Goal: Information Seeking & Learning: Learn about a topic

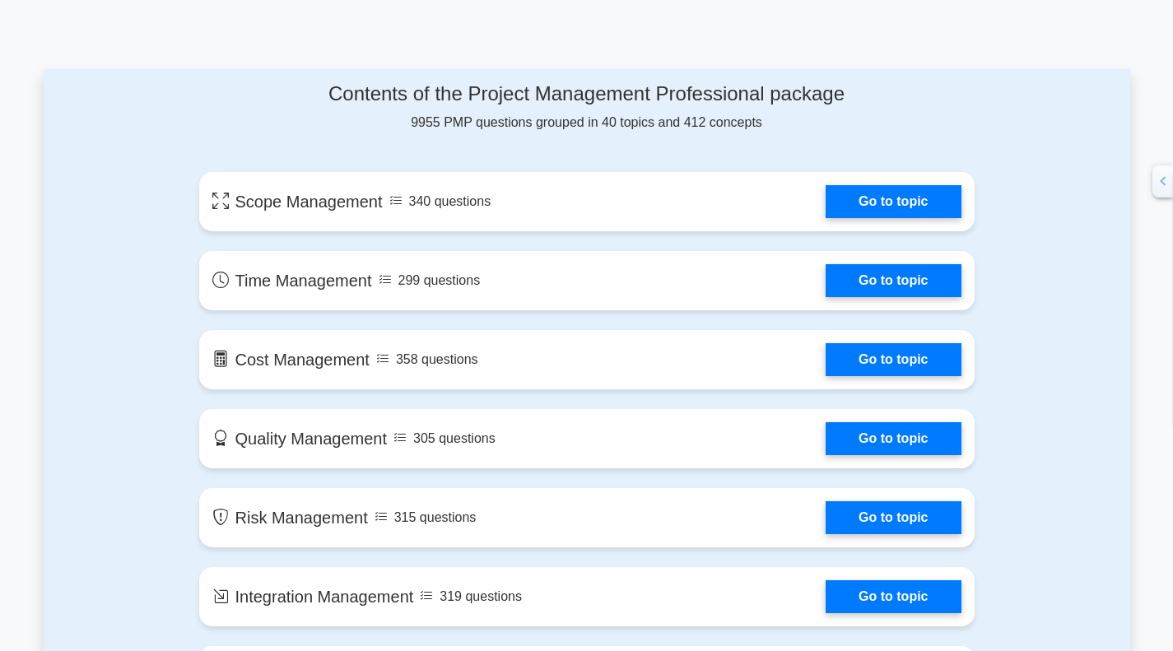
scroll to position [823, 0]
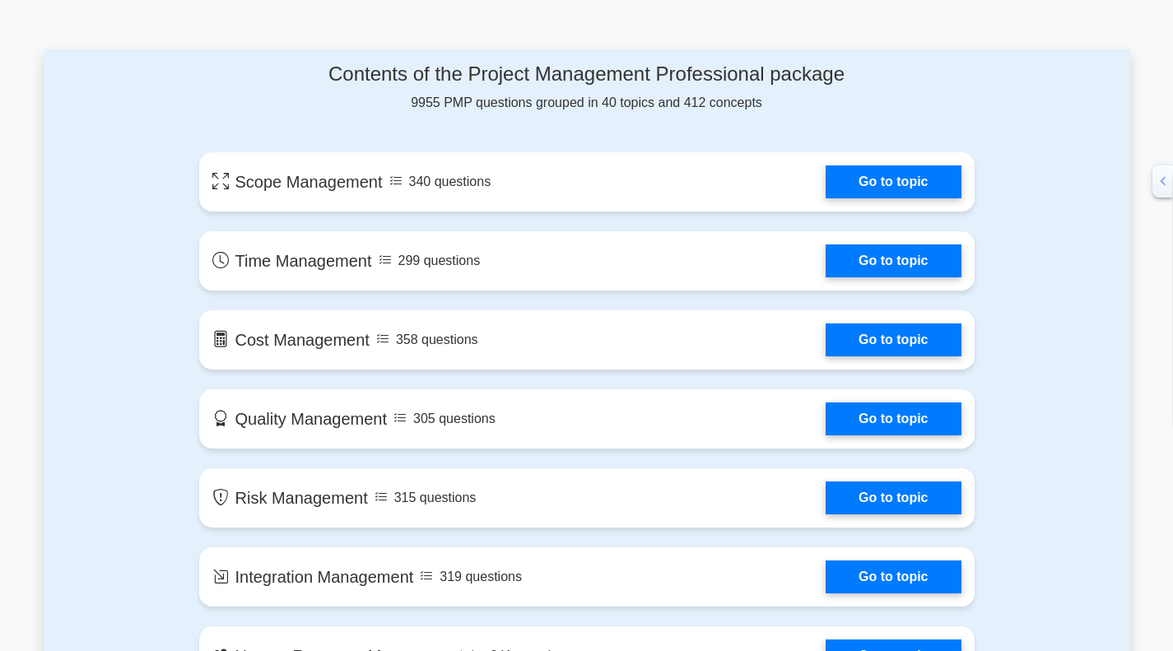
click at [876, 179] on link "Go to topic" at bounding box center [893, 181] width 135 height 33
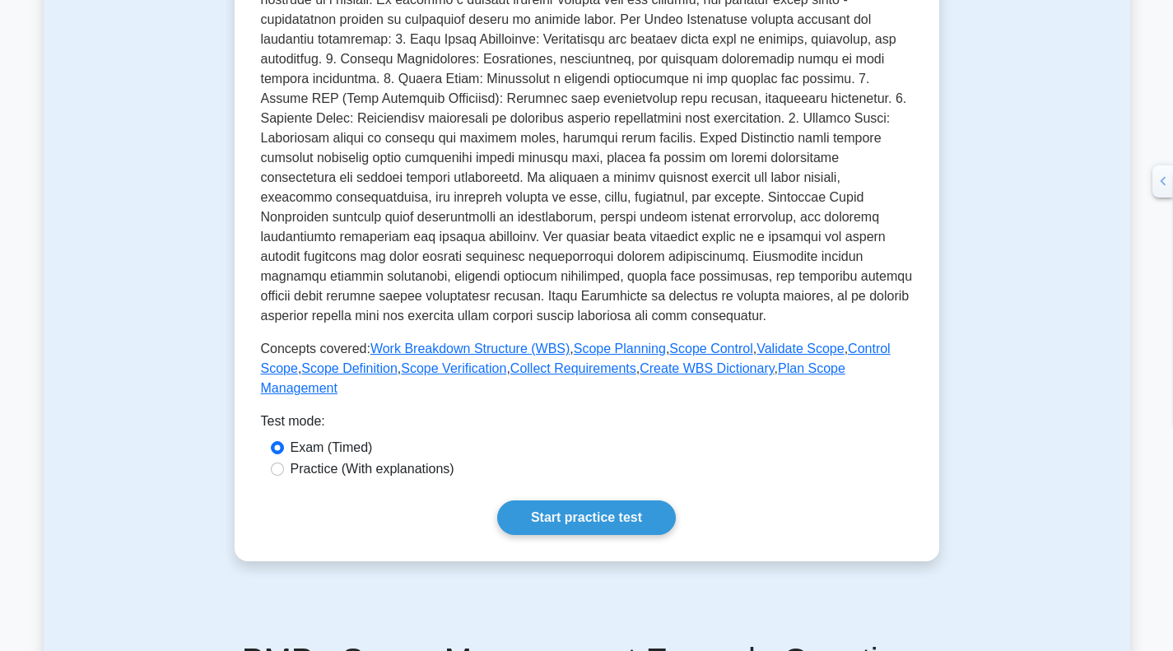
scroll to position [659, 0]
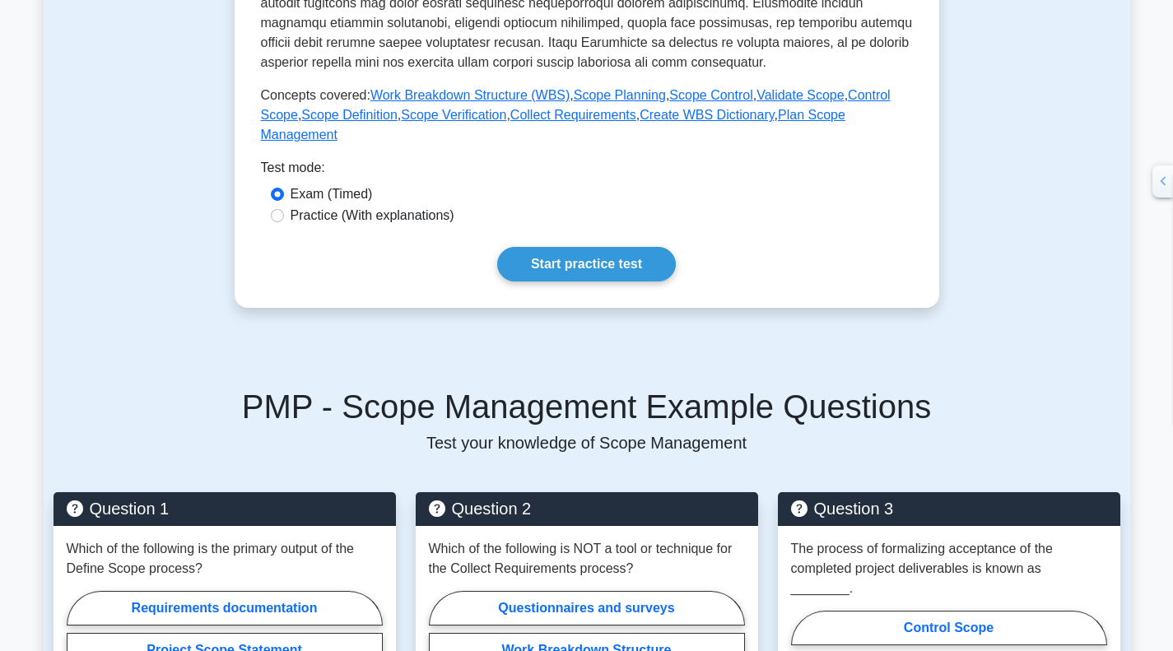
click at [576, 247] on link "Start practice test" at bounding box center [586, 264] width 179 height 35
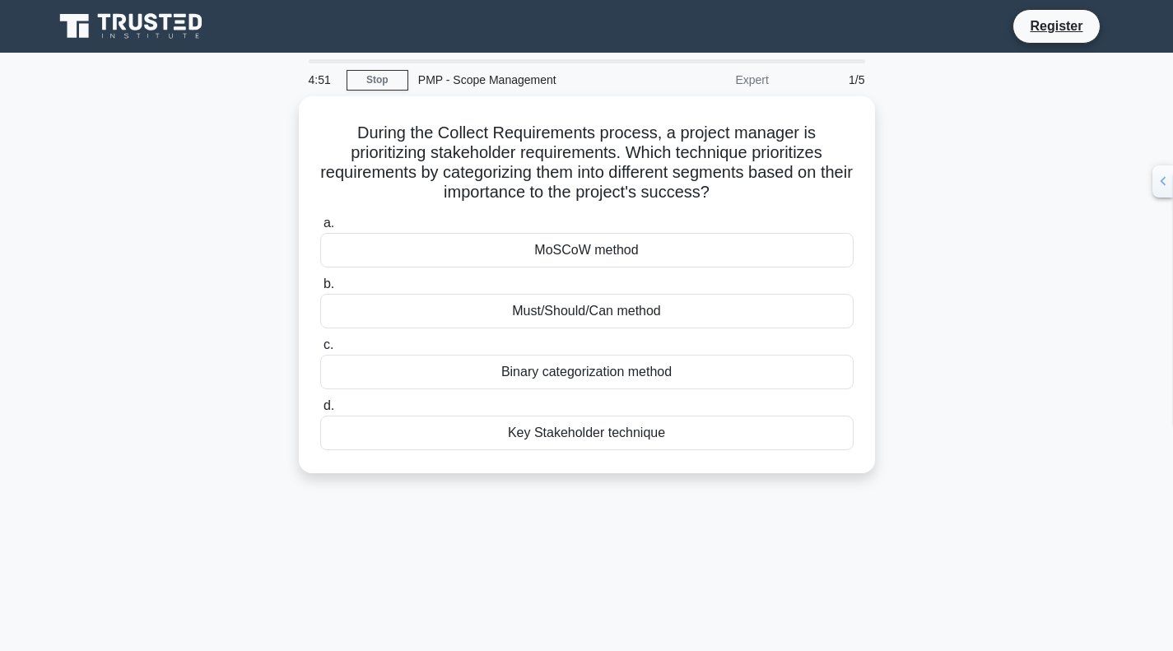
click at [842, 531] on div "4:51 Stop PMP - Scope Management Expert 1/5 During the Collect Requirements pro…" at bounding box center [587, 470] width 1087 height 823
drag, startPoint x: 357, startPoint y: 127, endPoint x: 820, endPoint y: 459, distance: 569.9
click at [820, 459] on div "During the Collect Requirements process, a project manager is prioritizing stak…" at bounding box center [586, 285] width 563 height 364
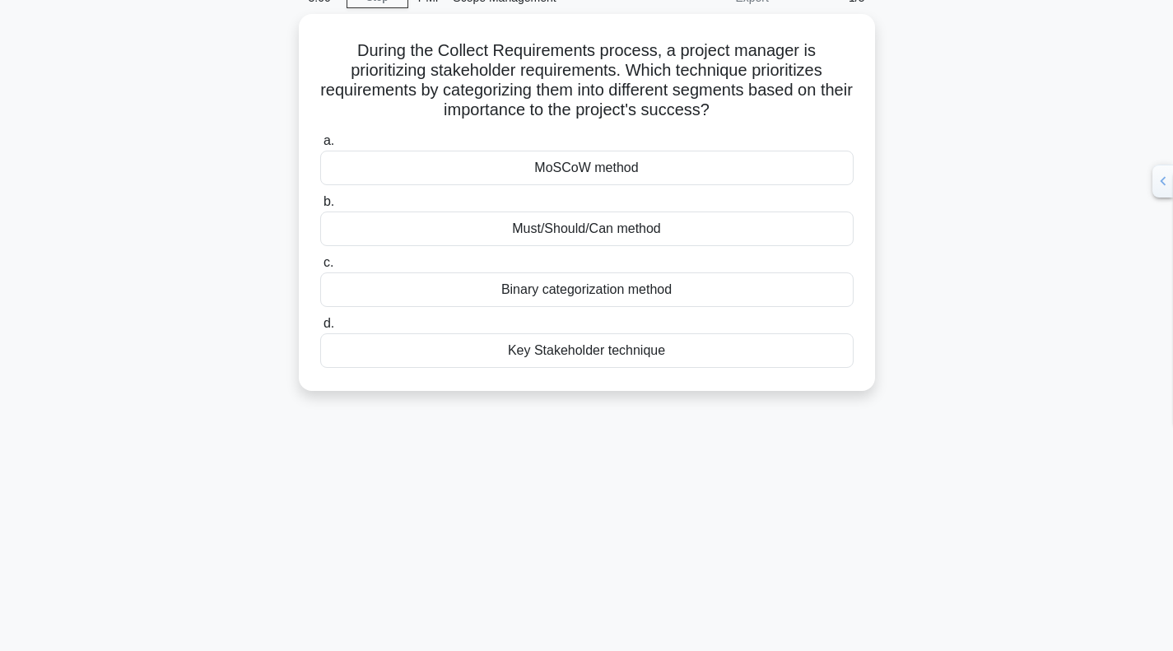
click at [576, 164] on div "MoSCoW method" at bounding box center [587, 168] width 534 height 35
click at [320, 147] on input "a. MoSCoW method" at bounding box center [320, 141] width 0 height 11
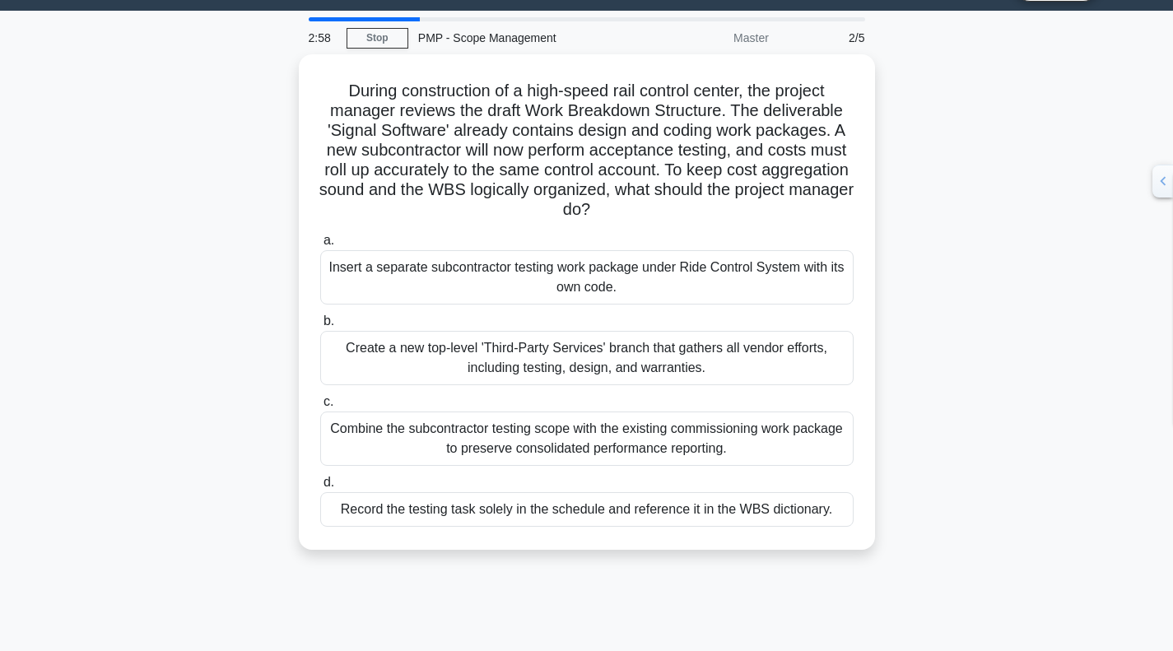
scroll to position [0, 0]
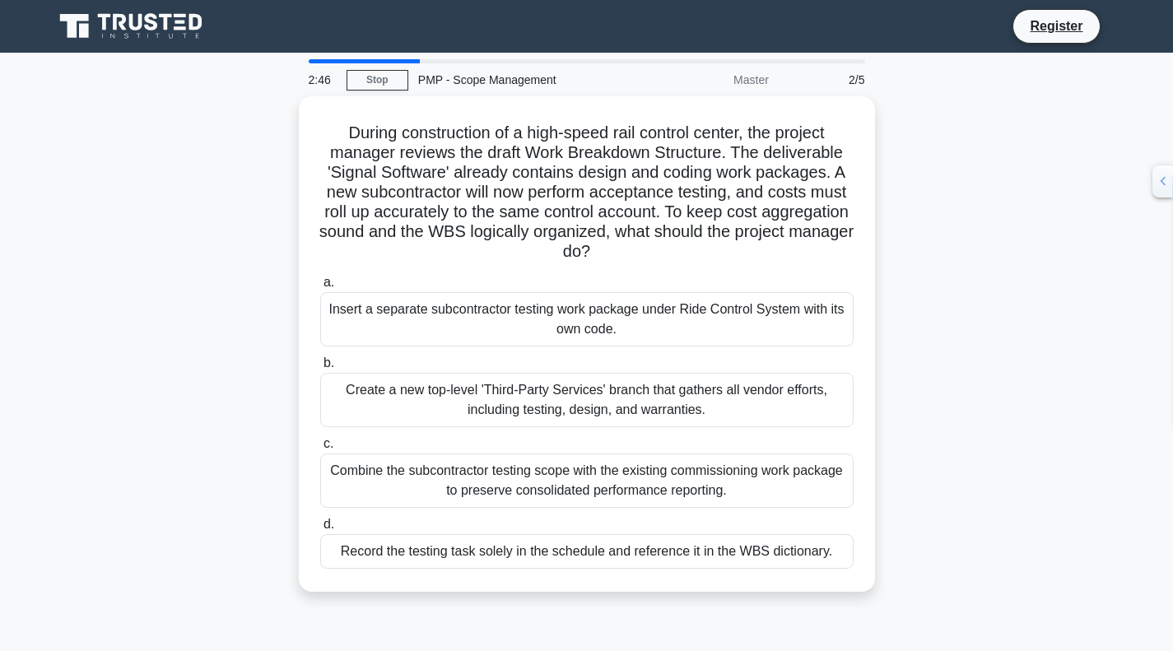
click at [473, 311] on div "Insert a separate subcontractor testing work package under Ride Control System …" at bounding box center [587, 319] width 534 height 54
click at [320, 288] on input "a. Insert a separate subcontractor testing work package under Ride Control Syst…" at bounding box center [320, 282] width 0 height 11
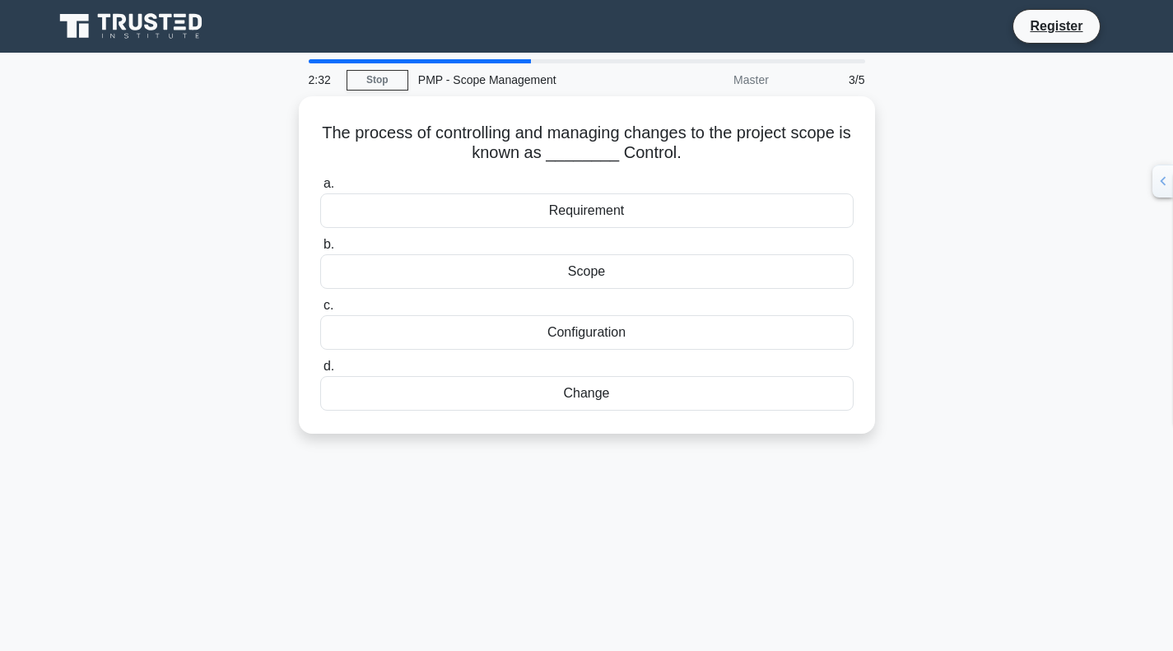
click at [544, 272] on div "Scope" at bounding box center [587, 271] width 534 height 35
click at [320, 250] on input "b. Scope" at bounding box center [320, 245] width 0 height 11
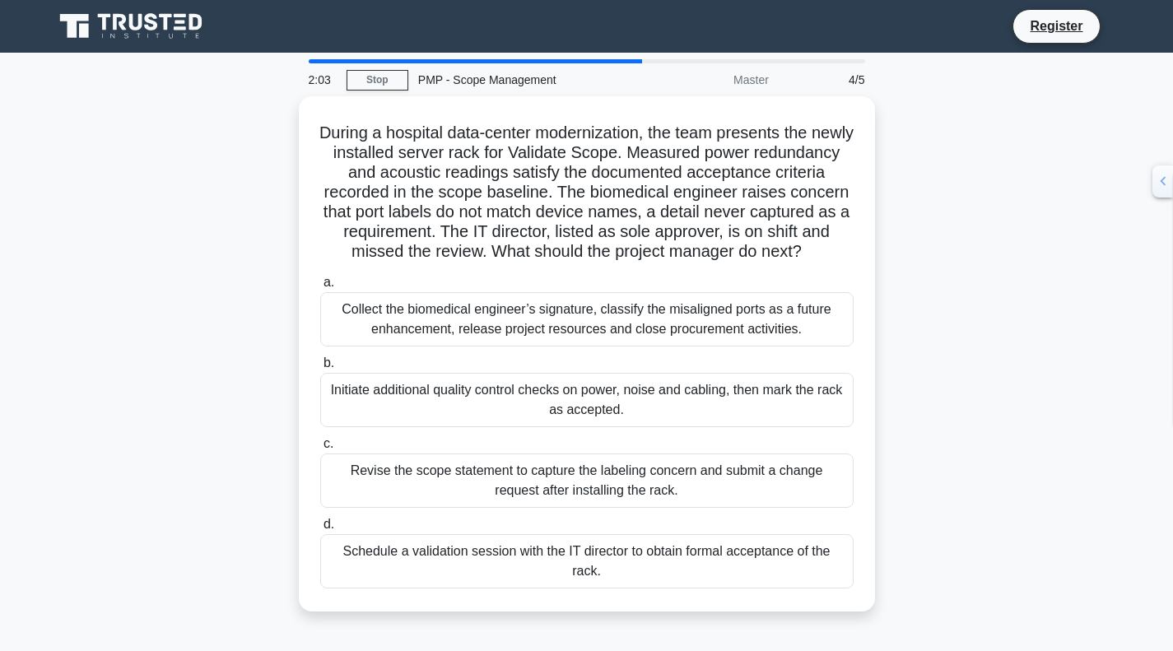
click at [542, 574] on div "Schedule a validation session with the IT director to obtain formal acceptance …" at bounding box center [587, 561] width 534 height 54
click at [320, 530] on input "d. Schedule a validation session with the IT director to obtain formal acceptan…" at bounding box center [320, 525] width 0 height 11
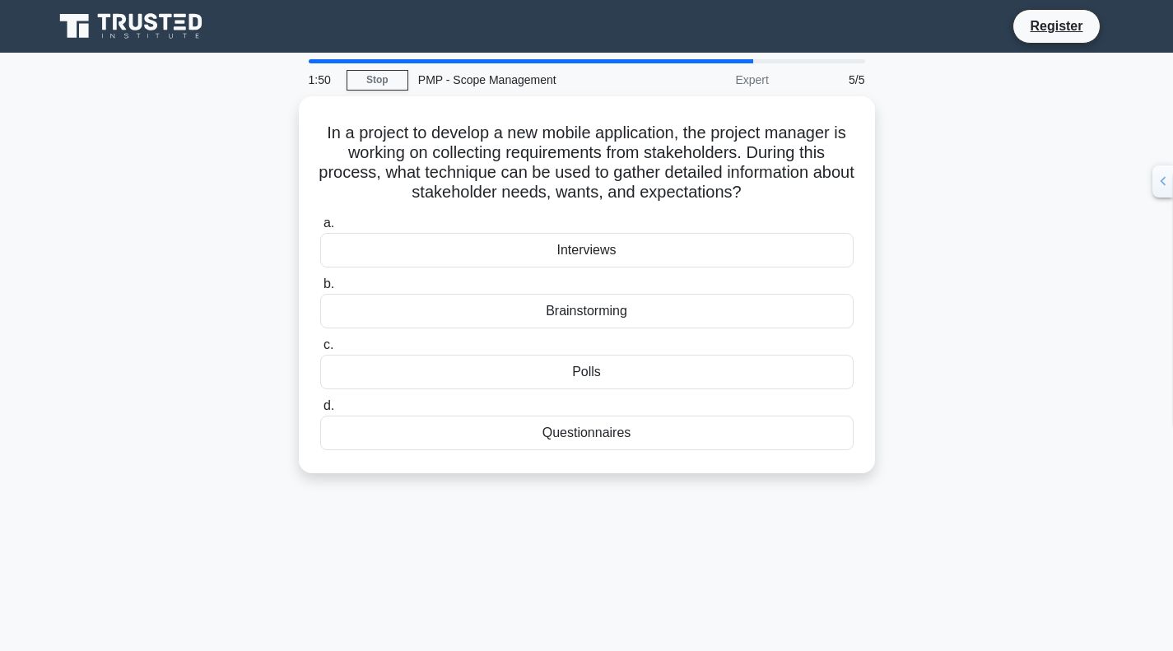
click at [561, 249] on div "Interviews" at bounding box center [587, 250] width 534 height 35
click at [320, 229] on input "a. Interviews" at bounding box center [320, 223] width 0 height 11
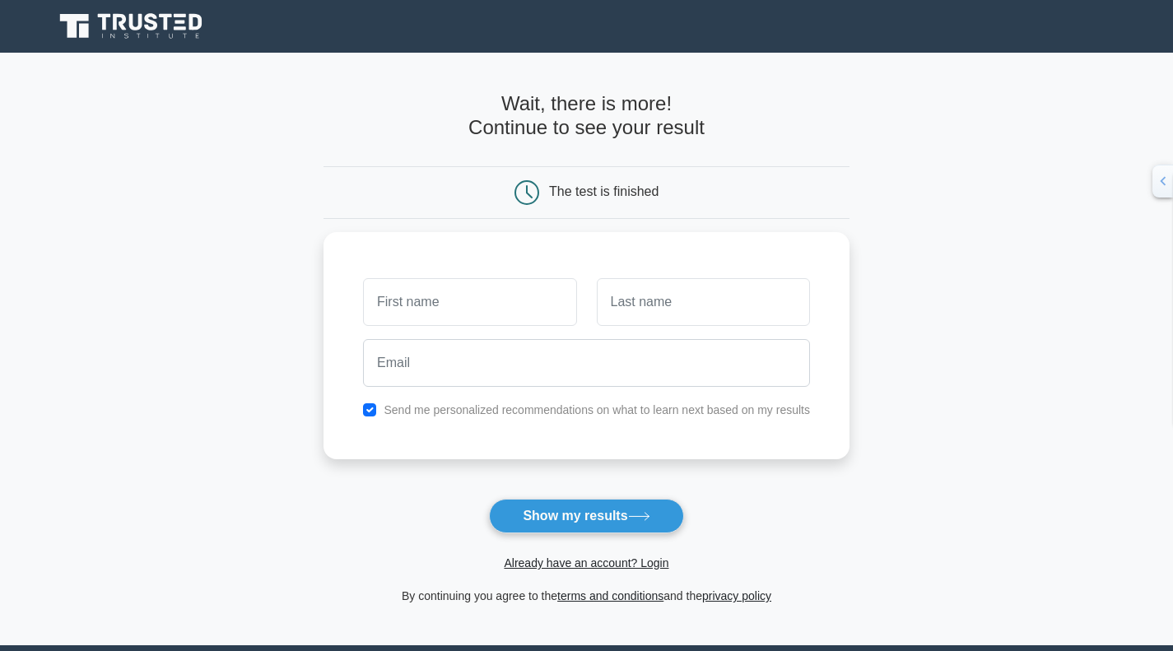
click at [487, 303] on input "text" at bounding box center [469, 302] width 213 height 48
type input "[PERSON_NAME]"
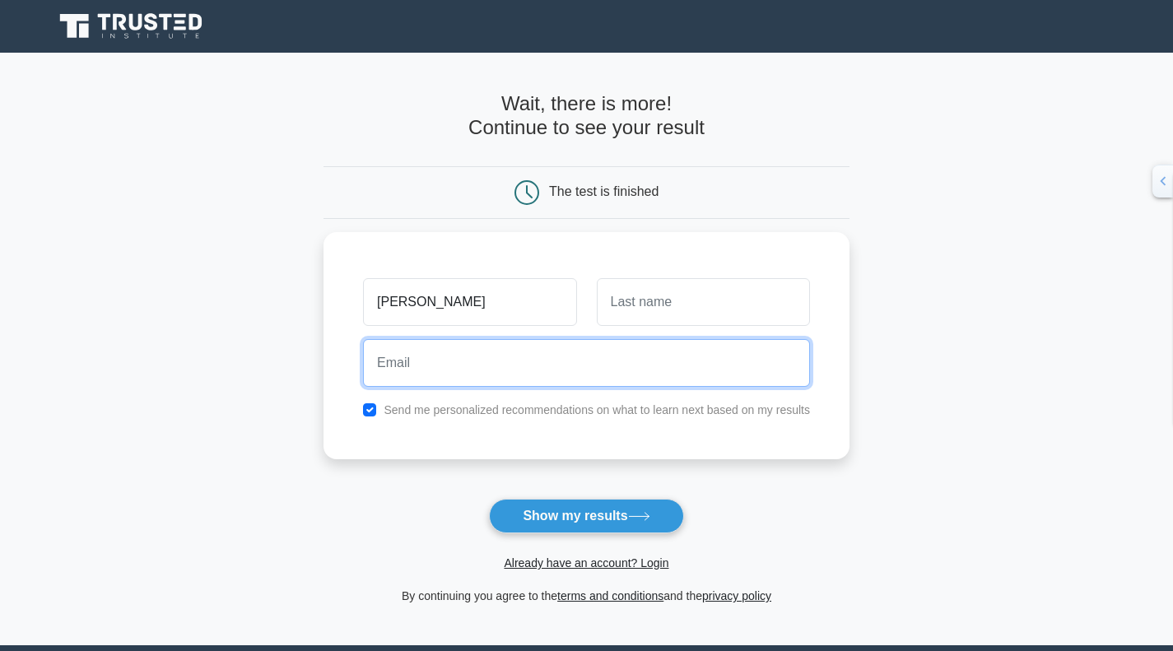
click at [465, 358] on input "email" at bounding box center [586, 363] width 447 height 48
type input "a.alqunaysi@gmail.com"
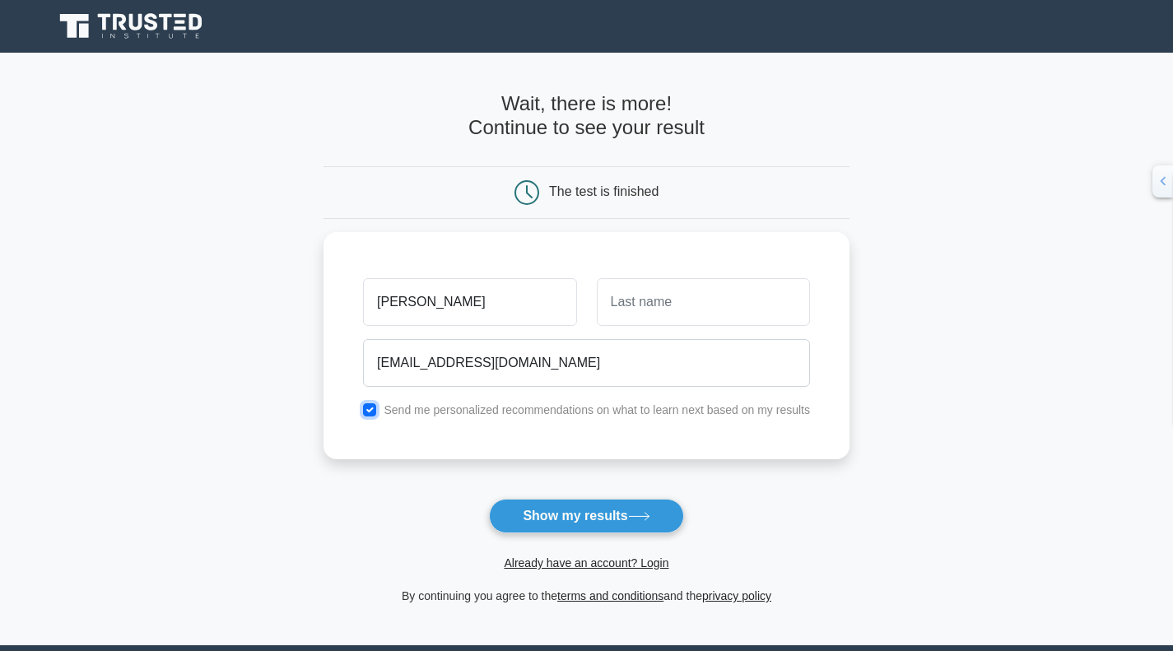
click at [374, 404] on input "checkbox" at bounding box center [369, 409] width 13 height 13
checkbox input "false"
click at [551, 529] on button "Show my results" at bounding box center [586, 516] width 194 height 35
click at [702, 308] on input "text" at bounding box center [703, 302] width 213 height 48
type input "hassan"
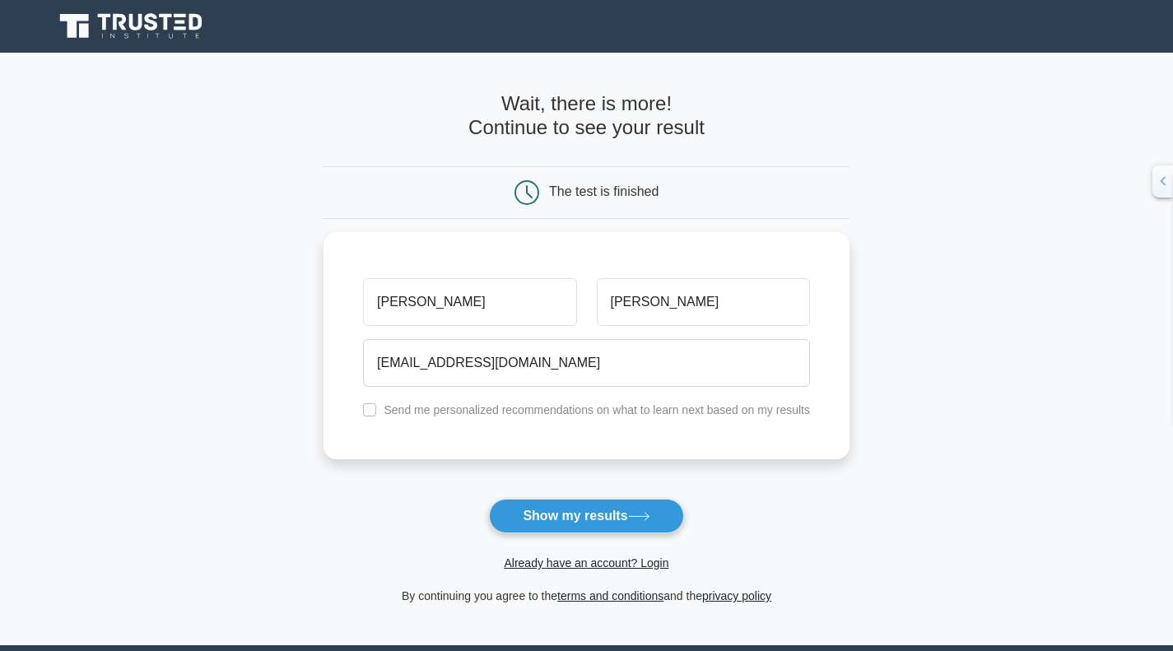
click at [571, 509] on button "Show my results" at bounding box center [586, 516] width 194 height 35
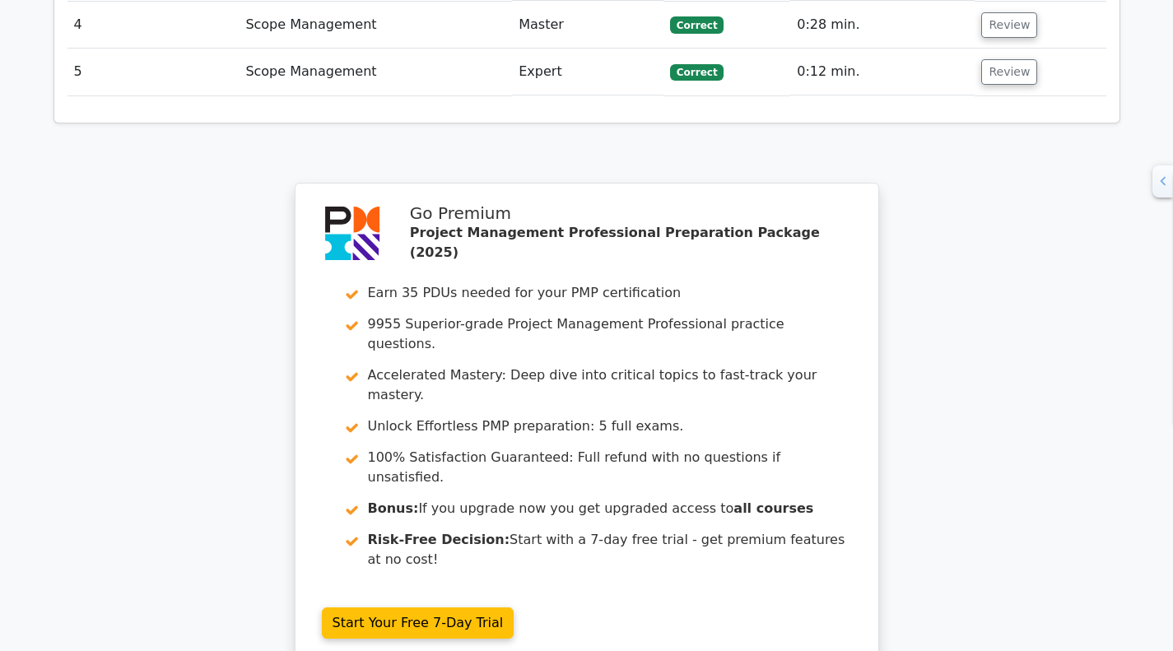
scroll to position [2548, 0]
